Goal: Task Accomplishment & Management: Use online tool/utility

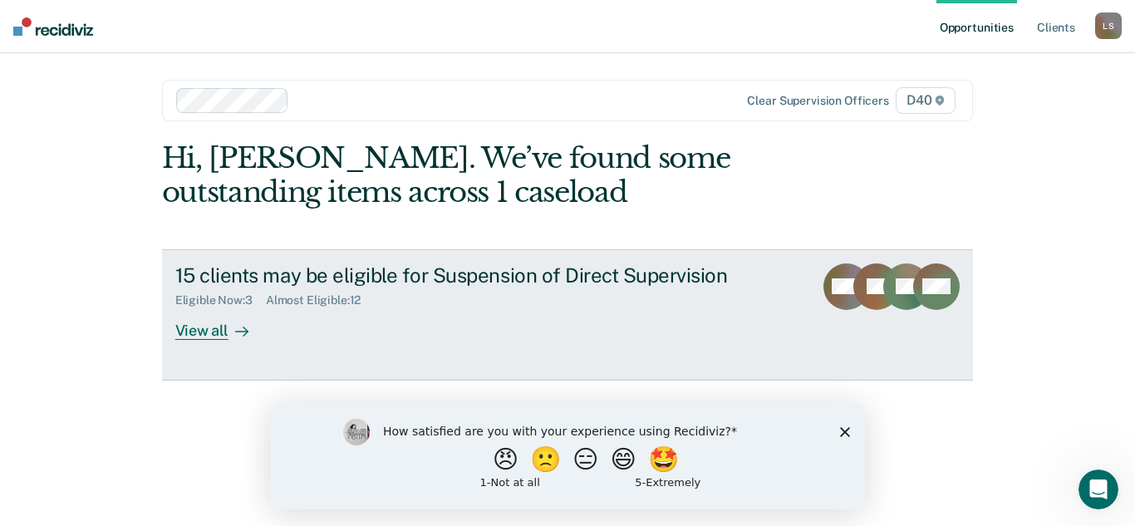
click at [657, 341] on link "15 clients may be eligible for Suspension of Direct Supervision Eligible Now : …" at bounding box center [567, 314] width 811 height 131
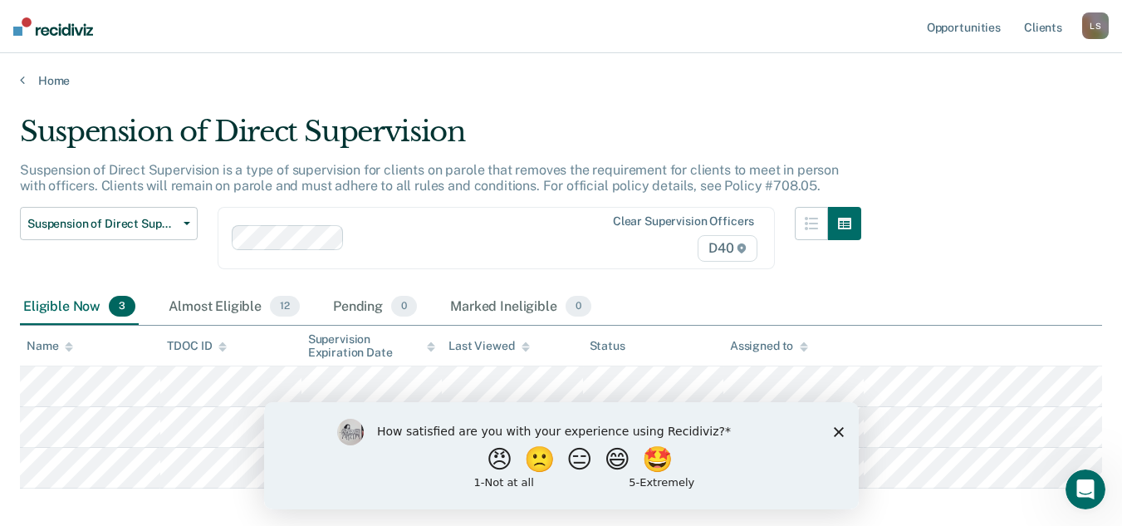
click at [840, 434] on polygon "Close survey" at bounding box center [838, 431] width 10 height 10
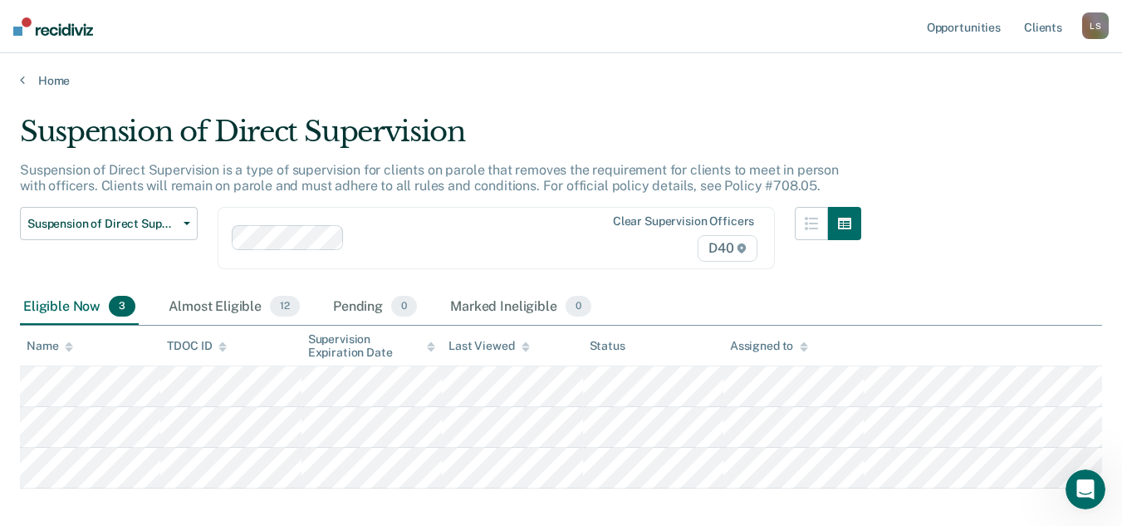
scroll to position [82, 0]
